Goal: Information Seeking & Learning: Check status

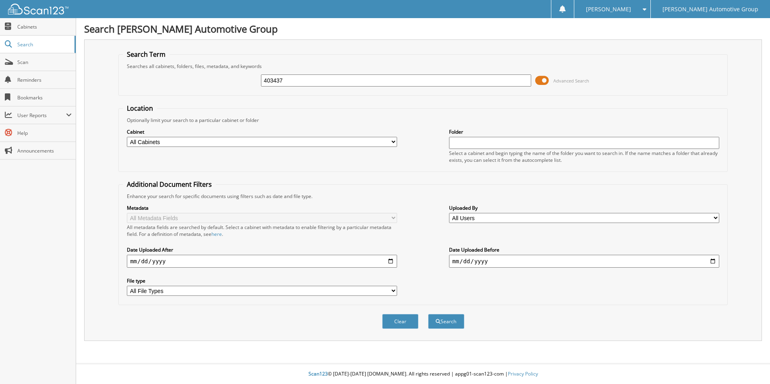
type input "403437"
click at [544, 82] on span at bounding box center [542, 80] width 14 height 12
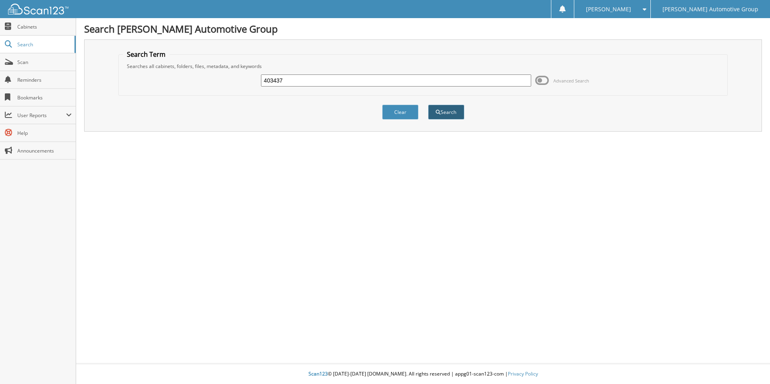
click at [443, 113] on button "Search" at bounding box center [446, 112] width 36 height 15
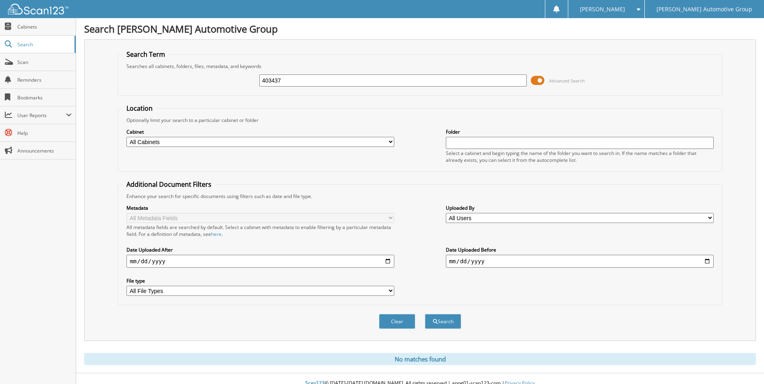
click at [535, 80] on span at bounding box center [538, 80] width 14 height 12
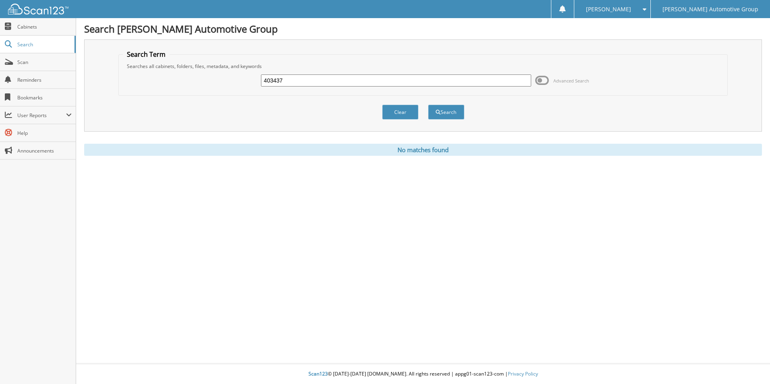
drag, startPoint x: 329, startPoint y: 75, endPoint x: 221, endPoint y: 79, distance: 108.4
click at [222, 79] on div "403437 Advanced Search" at bounding box center [423, 81] width 600 height 22
type input "404143"
click at [428, 105] on button "Search" at bounding box center [446, 112] width 36 height 15
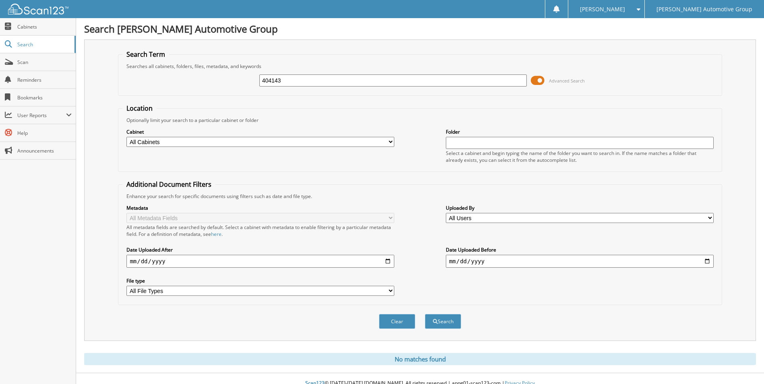
click at [539, 79] on span at bounding box center [538, 80] width 14 height 12
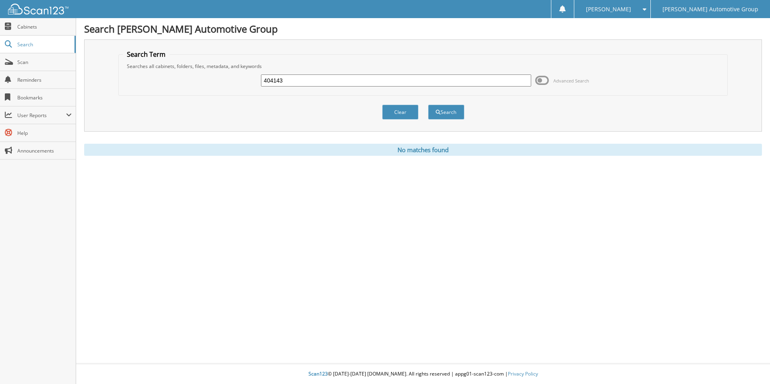
drag, startPoint x: 337, startPoint y: 77, endPoint x: 251, endPoint y: 80, distance: 85.8
click at [253, 80] on div "404143 Advanced Search" at bounding box center [423, 81] width 600 height 22
type input "403967"
click at [428, 105] on button "Search" at bounding box center [446, 112] width 36 height 15
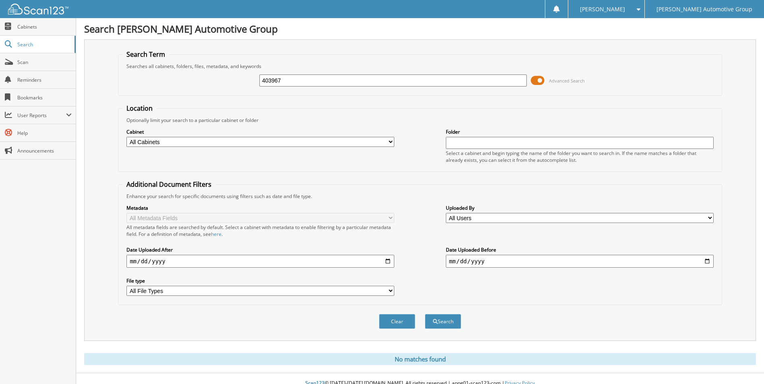
click at [541, 83] on span at bounding box center [538, 80] width 14 height 12
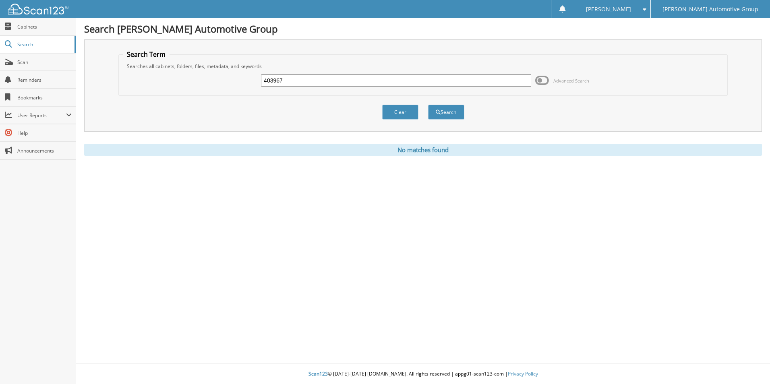
click at [541, 83] on span at bounding box center [542, 80] width 14 height 12
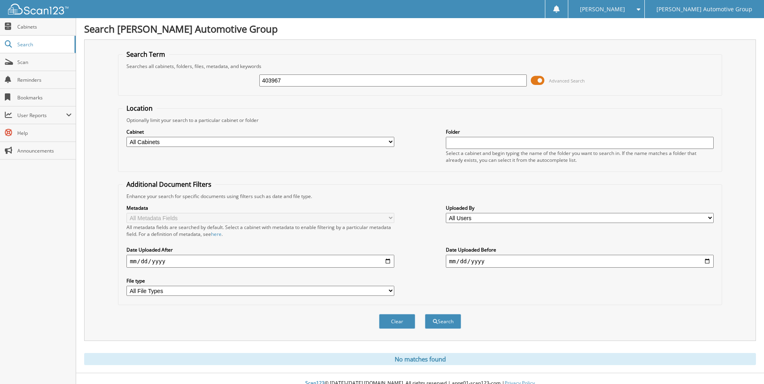
drag, startPoint x: 314, startPoint y: 85, endPoint x: 210, endPoint y: 89, distance: 104.4
click at [213, 89] on div "403967 Advanced Search" at bounding box center [419, 81] width 595 height 22
type input "403925"
click at [425, 314] on button "Search" at bounding box center [443, 321] width 36 height 15
click at [538, 78] on span at bounding box center [538, 80] width 14 height 12
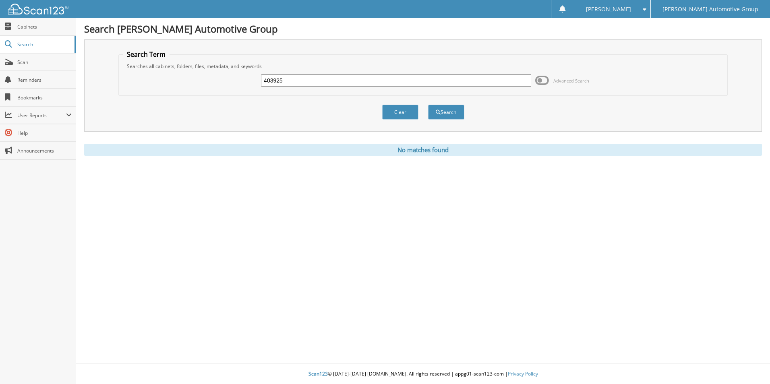
click at [538, 78] on span at bounding box center [542, 80] width 14 height 12
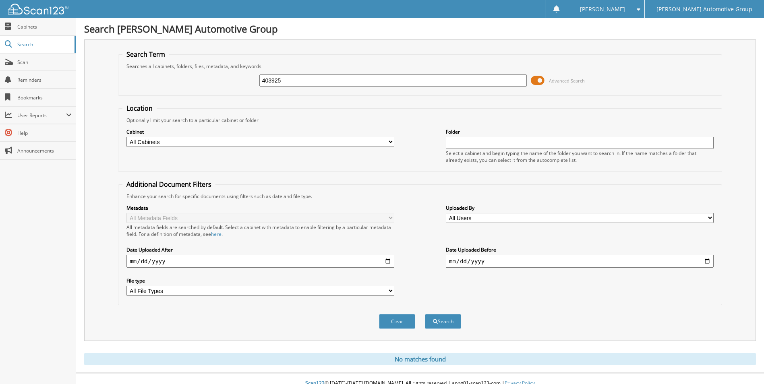
click at [538, 78] on span at bounding box center [538, 80] width 14 height 12
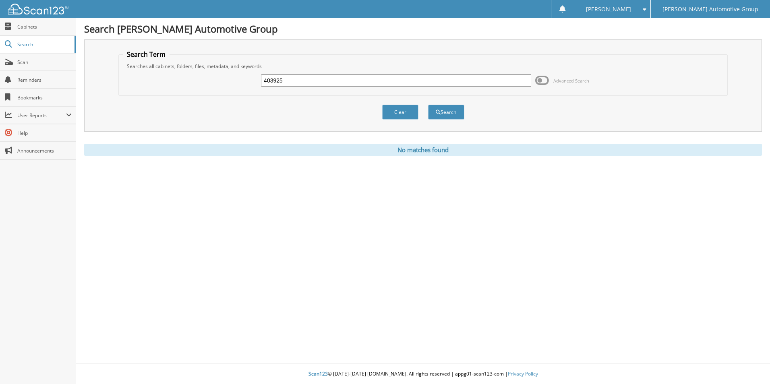
click at [538, 78] on span at bounding box center [542, 80] width 14 height 12
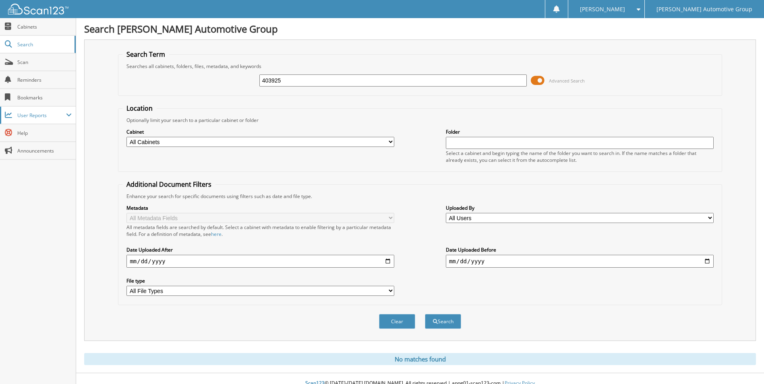
click at [31, 114] on span "User Reports" at bounding box center [41, 115] width 49 height 7
click at [26, 152] on span "All Recent Activity" at bounding box center [41, 150] width 59 height 7
